Goal: Task Accomplishment & Management: Manage account settings

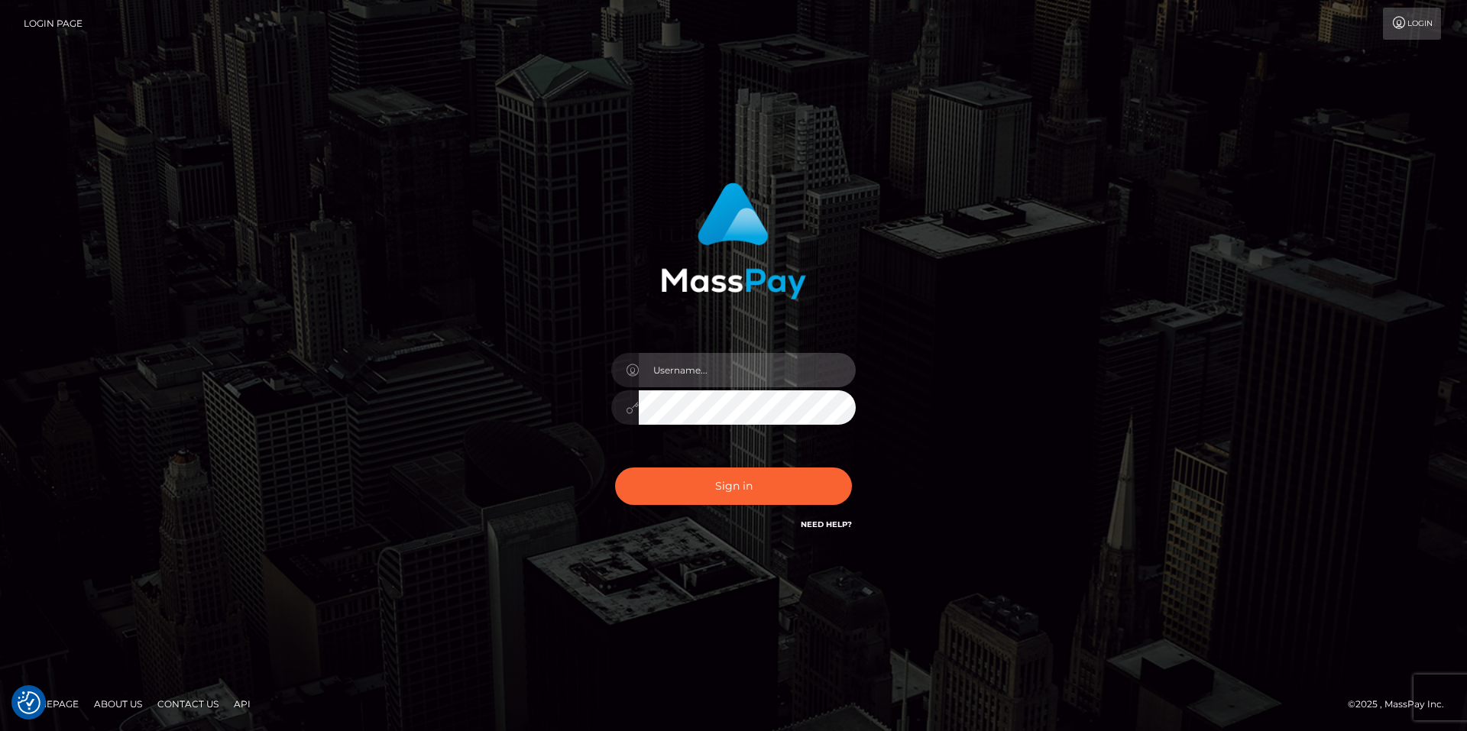
click at [715, 371] on input "text" at bounding box center [747, 370] width 217 height 34
type input "smiley.throne"
click at [705, 361] on input "text" at bounding box center [747, 370] width 217 height 34
type input "smiley.throne"
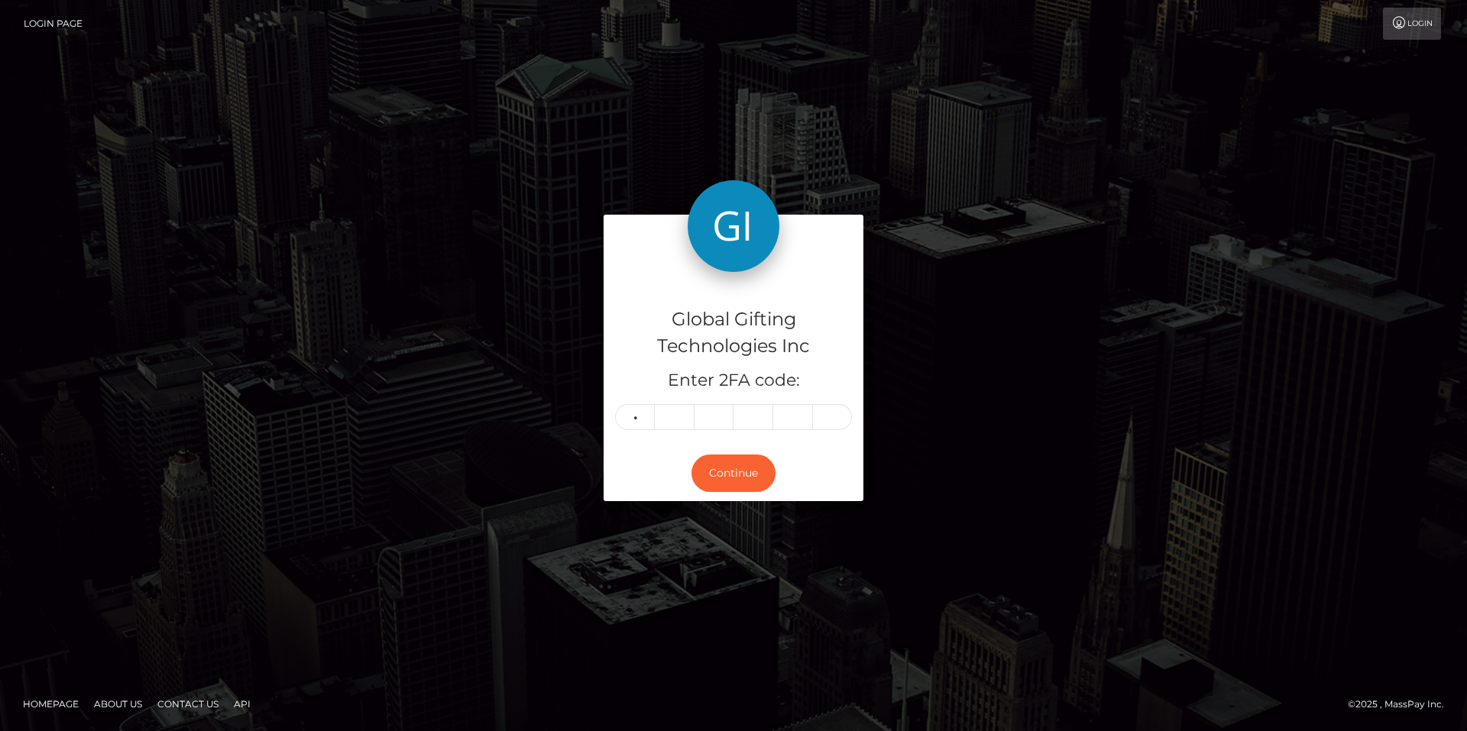
type input "4"
type input "3"
type input "8"
type input "1"
type input "2"
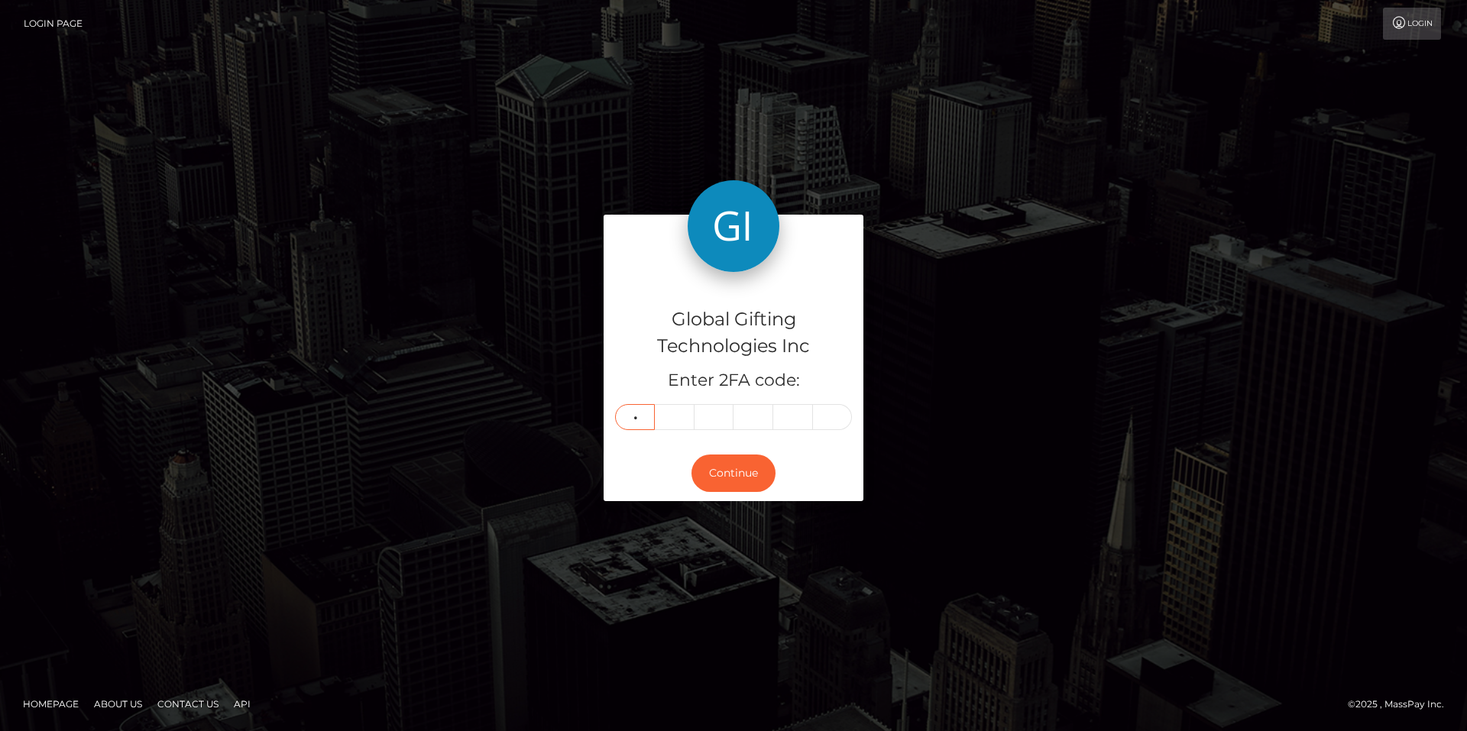
type input "8"
type input "1"
type input "4"
type input "8"
type input "4"
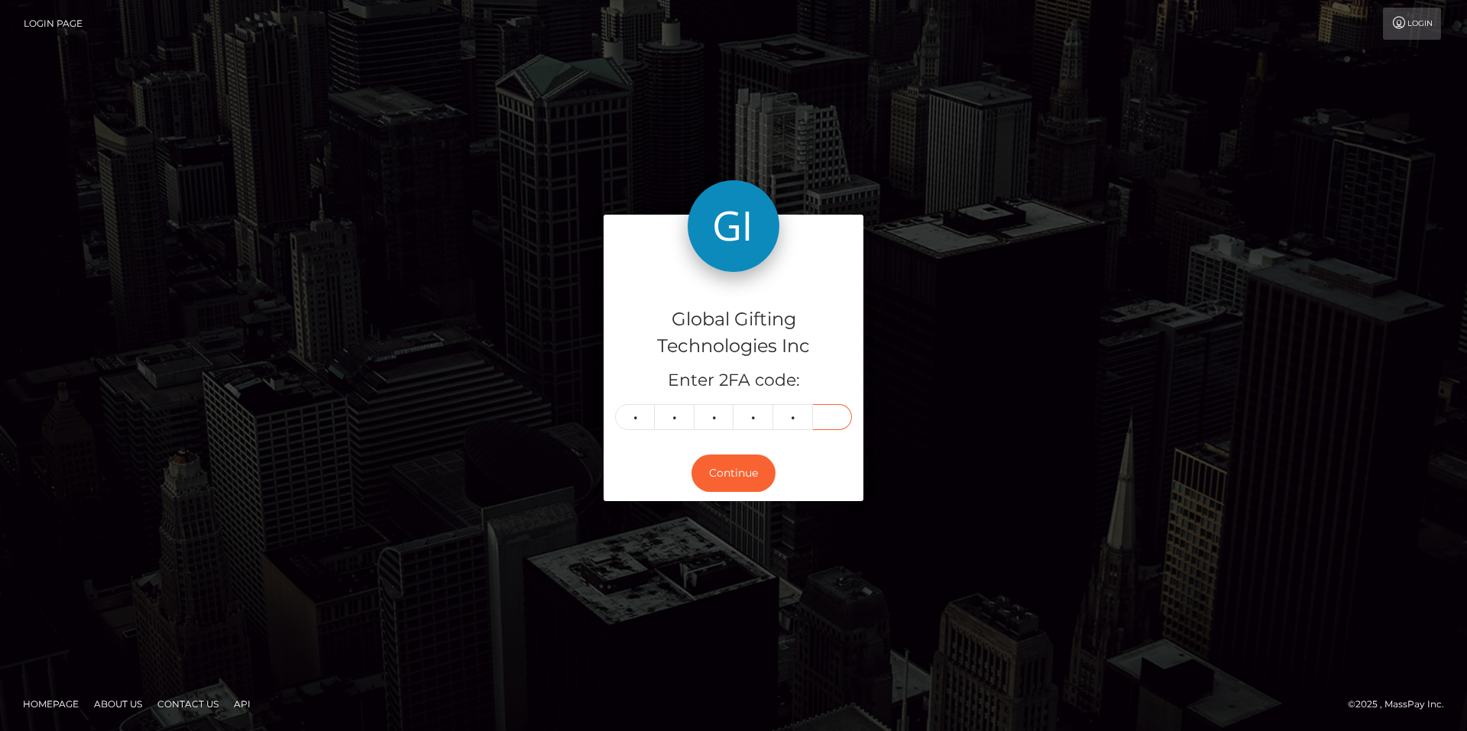
type input "0"
